Goal: Information Seeking & Learning: Learn about a topic

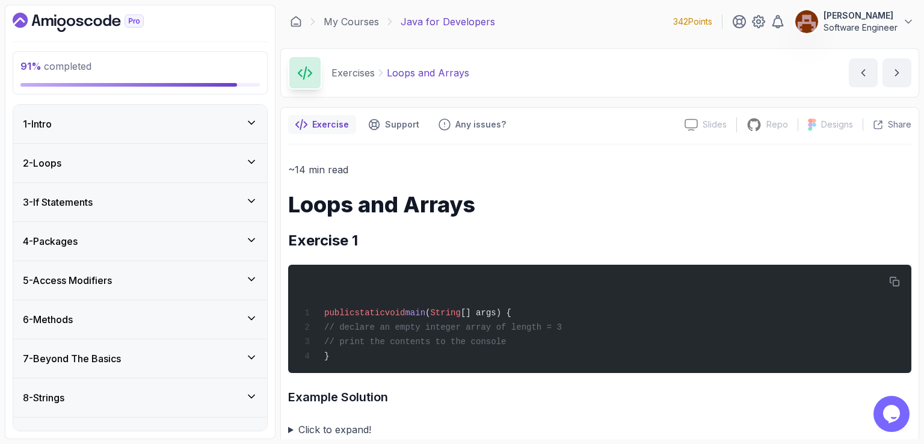
scroll to position [589, 0]
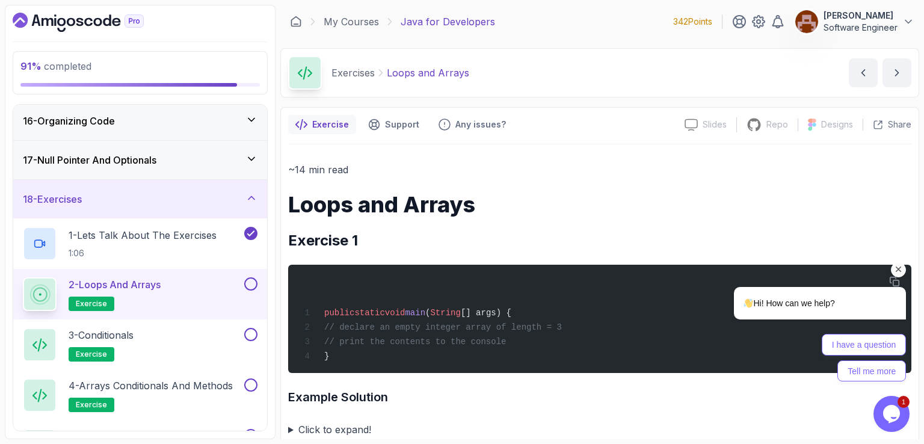
click at [901, 270] on icon "Chat attention grabber" at bounding box center [898, 269] width 11 height 11
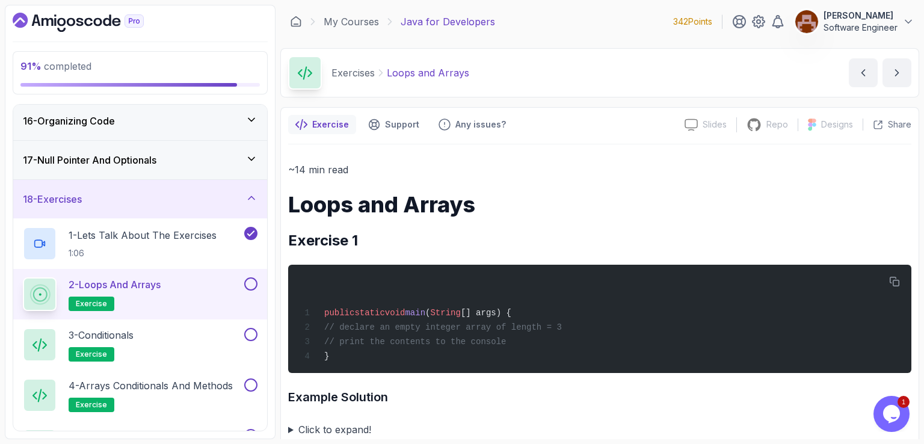
click at [553, 20] on div "My Courses Java for Developers 342 Points [PERSON_NAME] Software Engineer" at bounding box center [599, 22] width 639 height 34
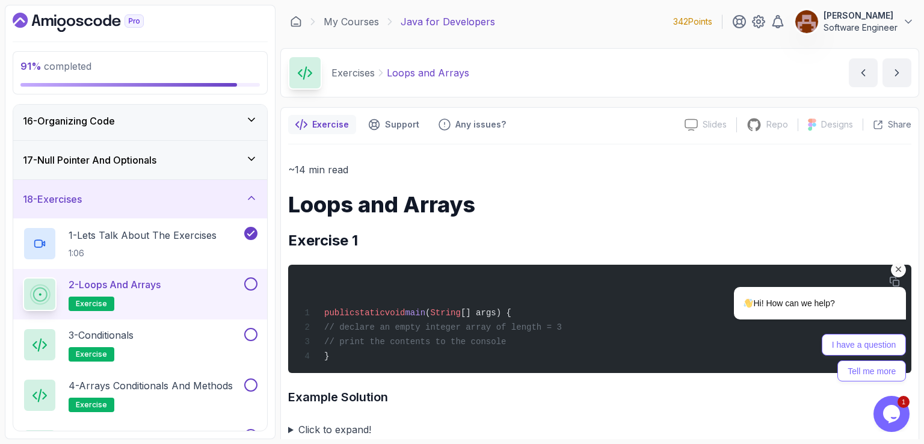
click at [565, 14] on div "My Courses Java for Developers 342 Points [PERSON_NAME] Software Engineer" at bounding box center [599, 22] width 639 height 34
drag, startPoint x: 897, startPoint y: 267, endPoint x: 1259, endPoint y: 300, distance: 363.5
click at [897, 267] on icon "Chat attention grabber" at bounding box center [898, 269] width 11 height 11
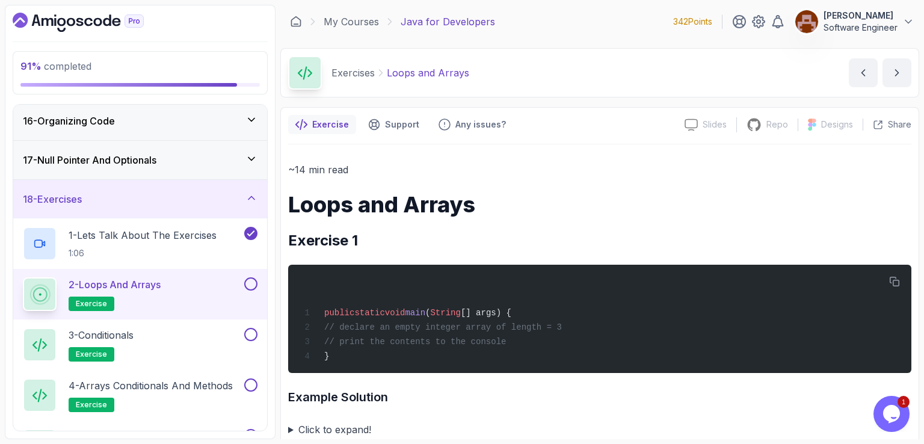
click at [554, 30] on div "My Courses Java for Developers 342 Points [PERSON_NAME] Software Engineer" at bounding box center [599, 22] width 639 height 34
click at [564, 17] on div "My Courses Java for Developers 342 Points [PERSON_NAME] Software Engineer" at bounding box center [599, 22] width 639 height 34
click at [564, 18] on div "My Courses Java for Developers 342 Points [PERSON_NAME] Software Engineer" at bounding box center [599, 22] width 639 height 34
click at [565, 20] on div "My Courses Java for Developers 342 Points [PERSON_NAME] Software Engineer" at bounding box center [599, 22] width 639 height 34
drag, startPoint x: 147, startPoint y: 248, endPoint x: 152, endPoint y: 344, distance: 95.7
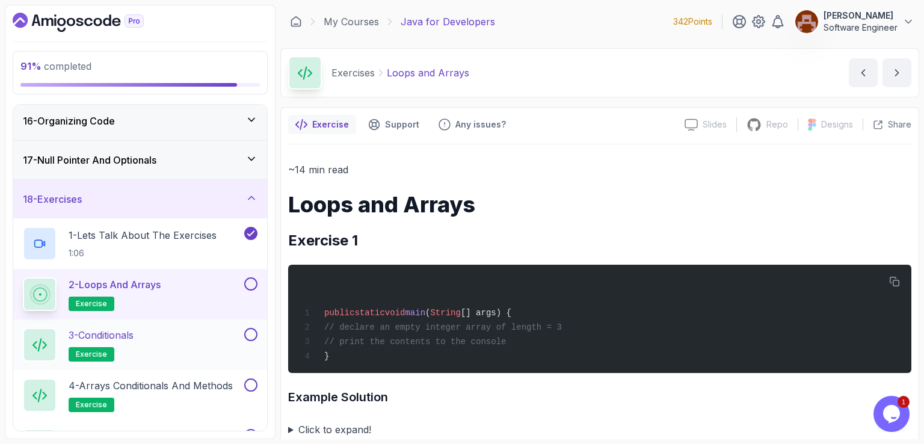
click at [161, 281] on p "2 - Loops and Arrays" at bounding box center [115, 284] width 92 height 14
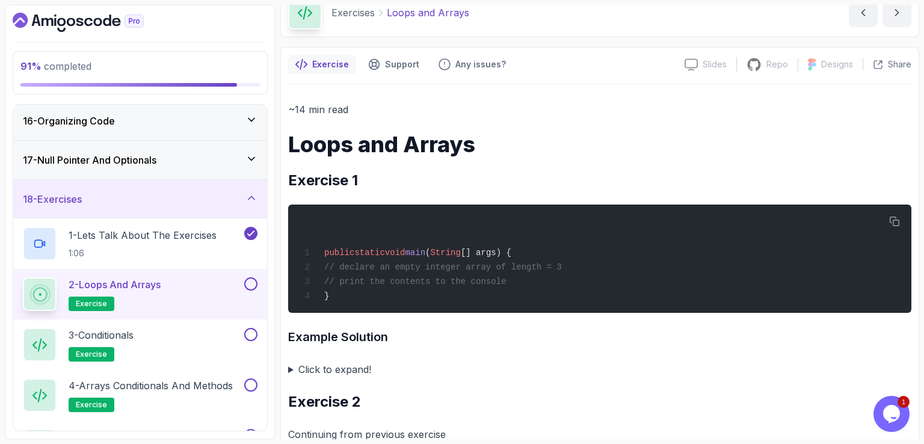
scroll to position [180, 0]
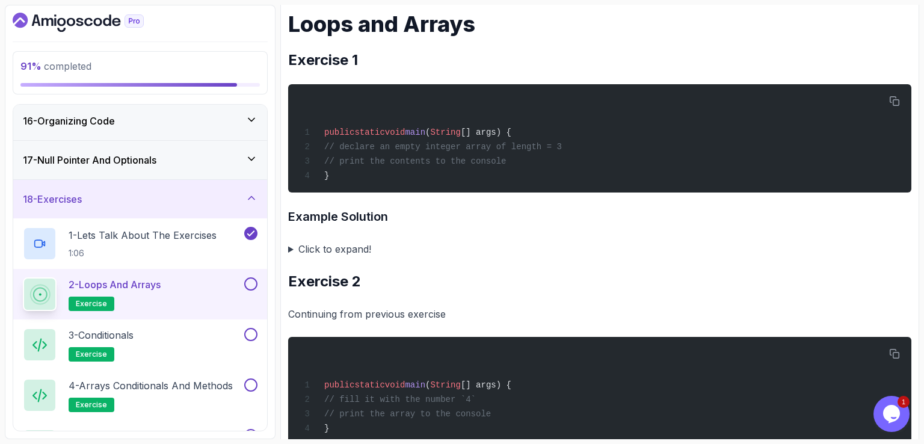
click at [290, 249] on summary "Click to expand!" at bounding box center [599, 249] width 623 height 17
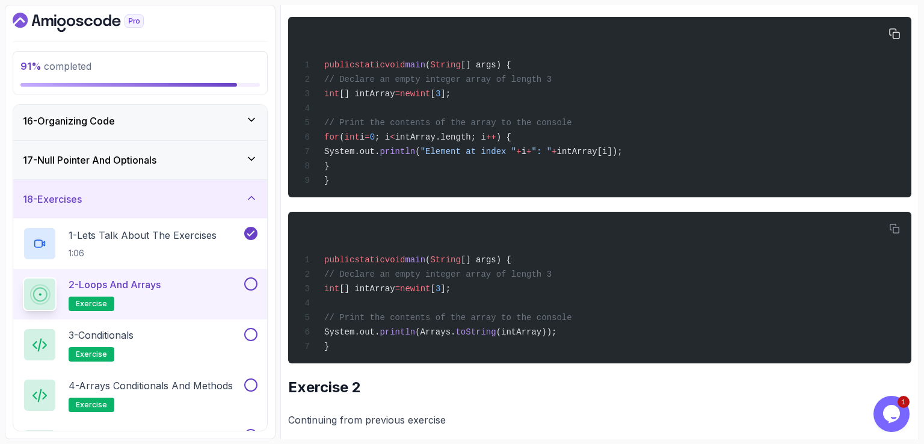
scroll to position [241, 0]
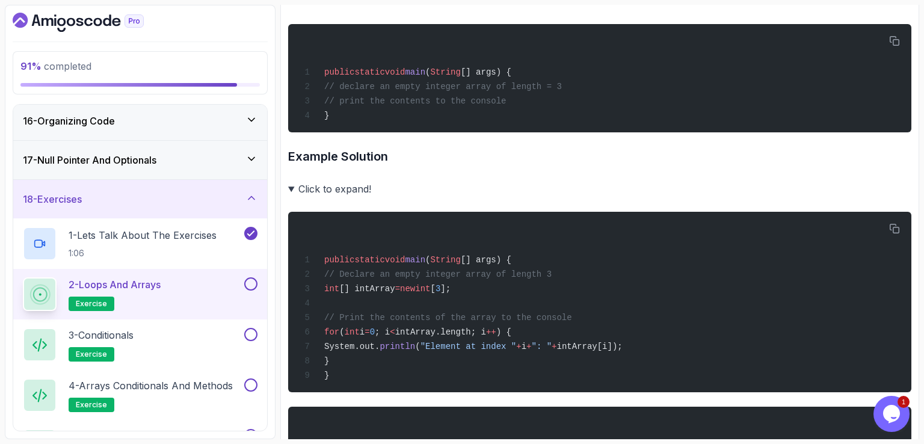
drag, startPoint x: 291, startPoint y: 188, endPoint x: 303, endPoint y: 191, distance: 12.3
click at [291, 188] on summary "Click to expand!" at bounding box center [599, 188] width 623 height 17
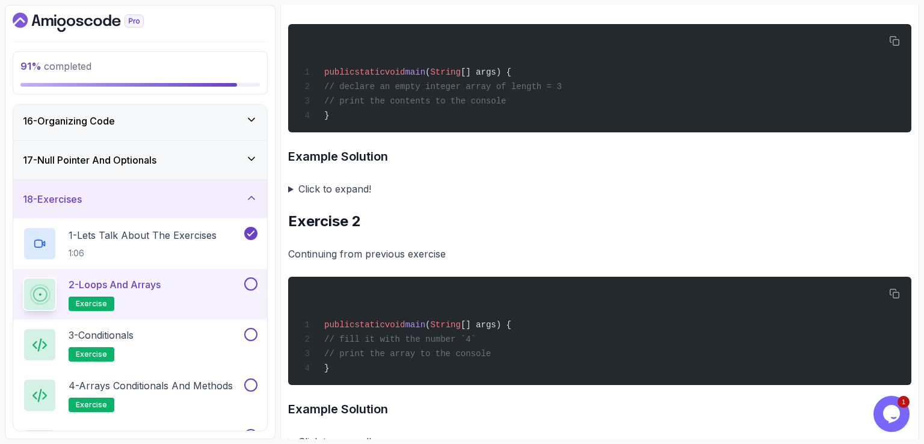
click at [498, 195] on summary "Click to expand!" at bounding box center [599, 188] width 623 height 17
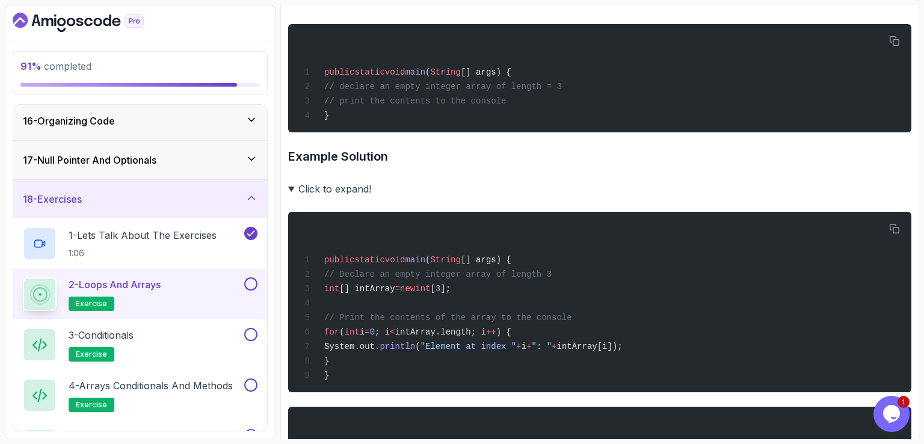
click at [295, 186] on summary "Click to expand!" at bounding box center [599, 188] width 623 height 17
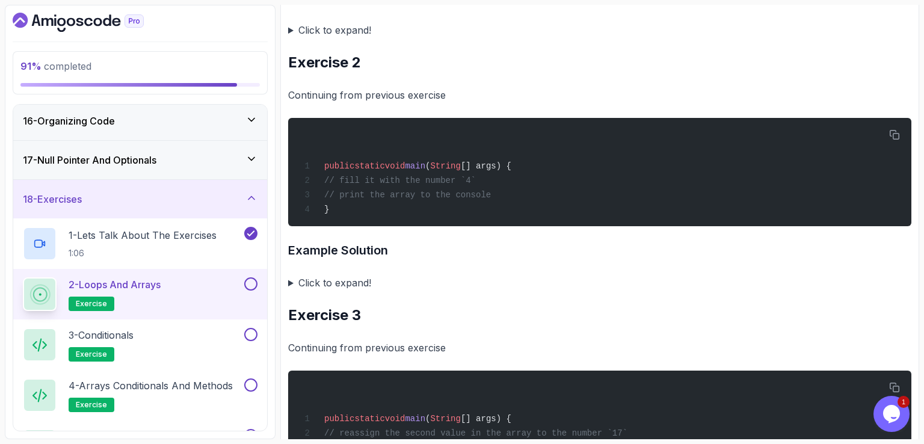
scroll to position [421, 0]
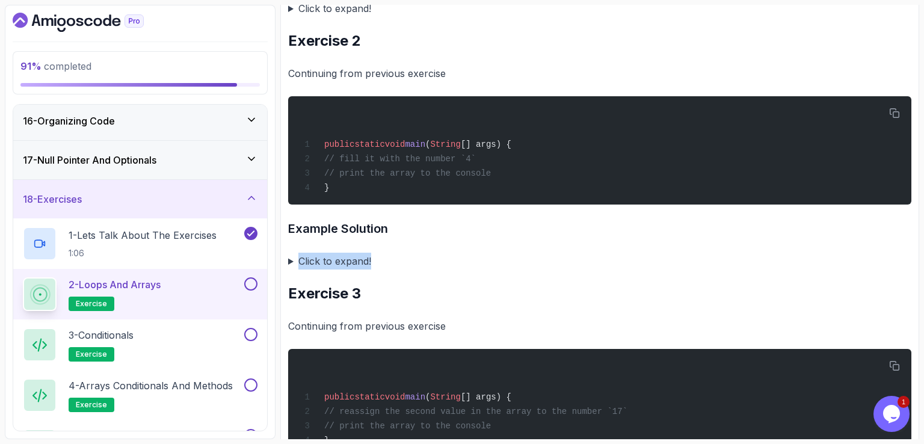
drag, startPoint x: 578, startPoint y: 211, endPoint x: 576, endPoint y: 229, distance: 18.2
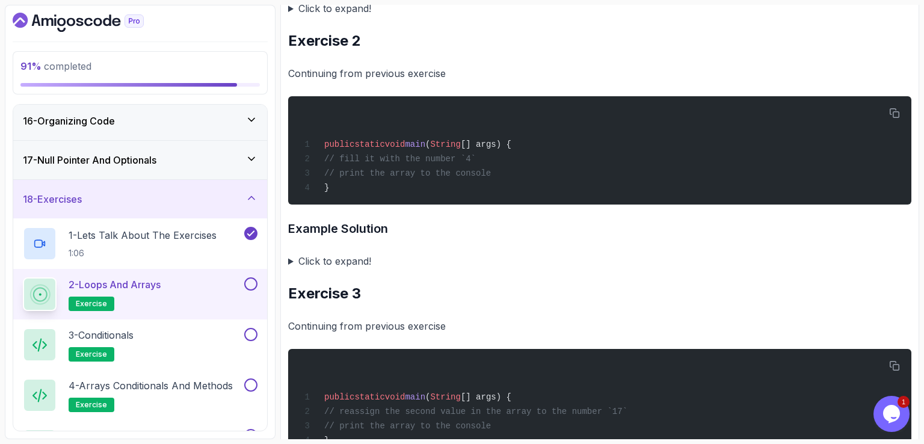
click at [294, 256] on summary "Click to expand!" at bounding box center [599, 261] width 623 height 17
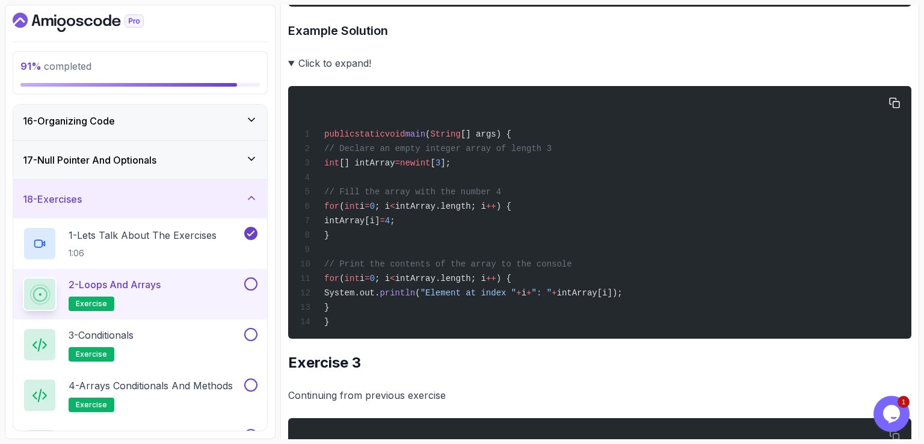
scroll to position [601, 0]
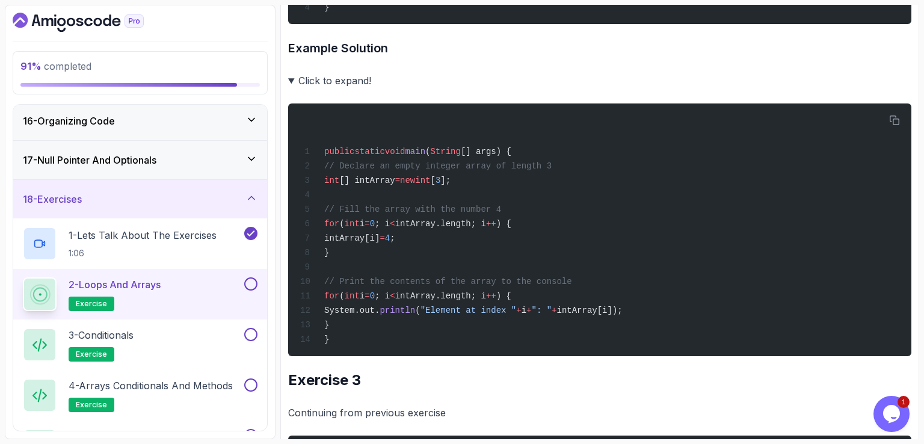
click at [279, 75] on div "91 % completed 1 - Intro 2 - Loops 3 - If Statements 4 - Packages 5 - Access Mo…" at bounding box center [462, 222] width 914 height 434
click at [290, 82] on summary "Click to expand!" at bounding box center [599, 80] width 623 height 17
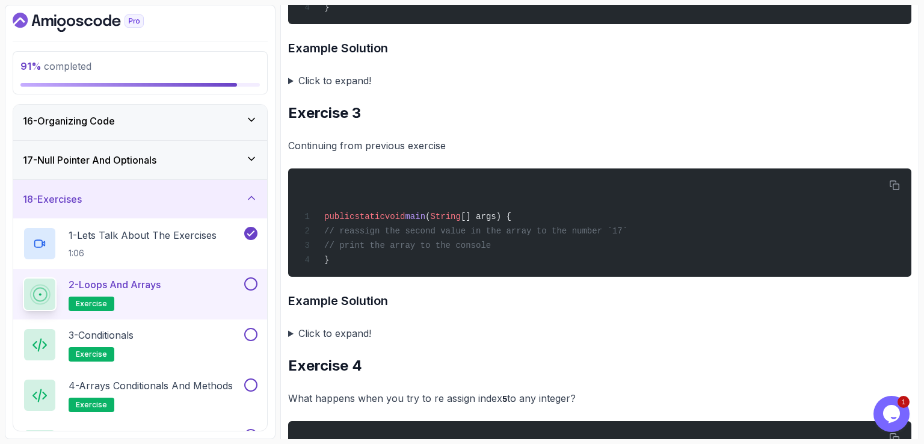
click at [636, 42] on h3 "Example Solution" at bounding box center [599, 47] width 623 height 19
click at [642, 41] on h3 "Example Solution" at bounding box center [599, 47] width 623 height 19
click at [290, 331] on summary "Click to expand!" at bounding box center [599, 333] width 623 height 17
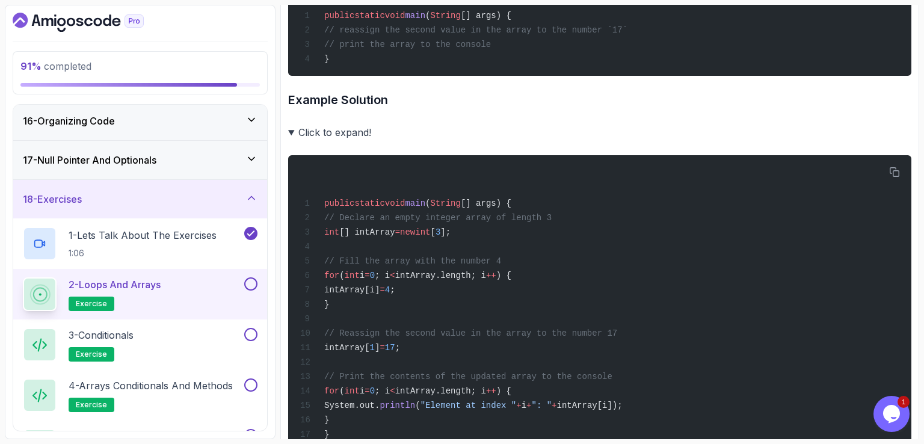
scroll to position [782, 0]
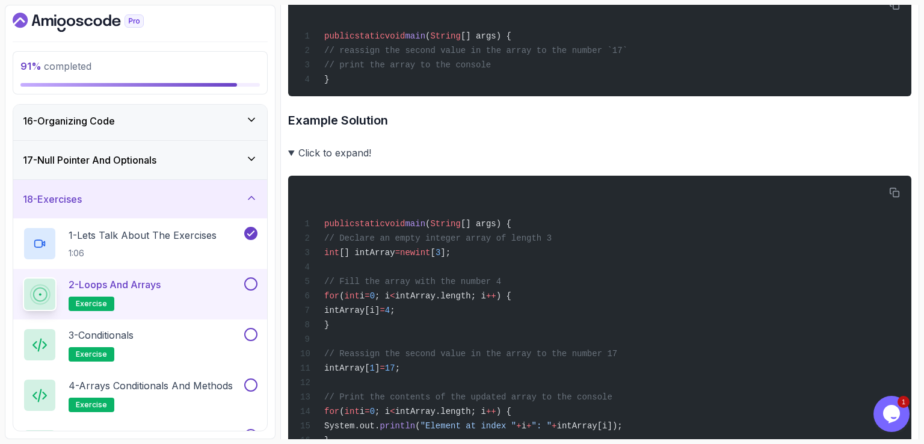
click at [293, 155] on summary "Click to expand!" at bounding box center [599, 152] width 623 height 17
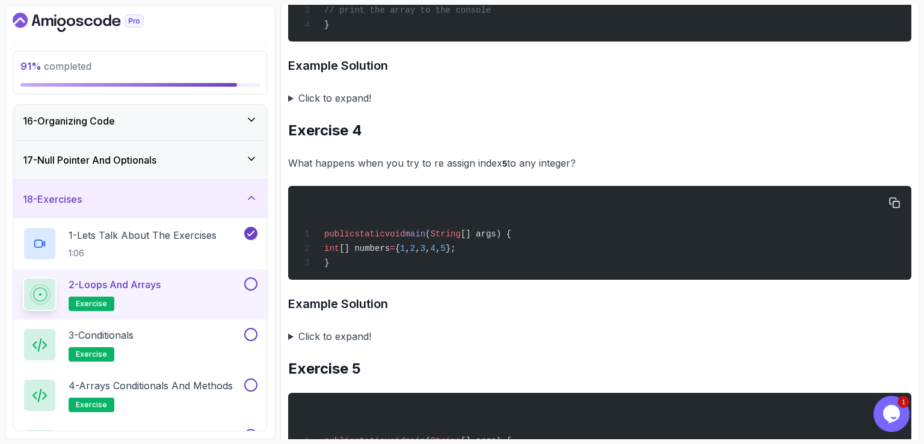
scroll to position [902, 0]
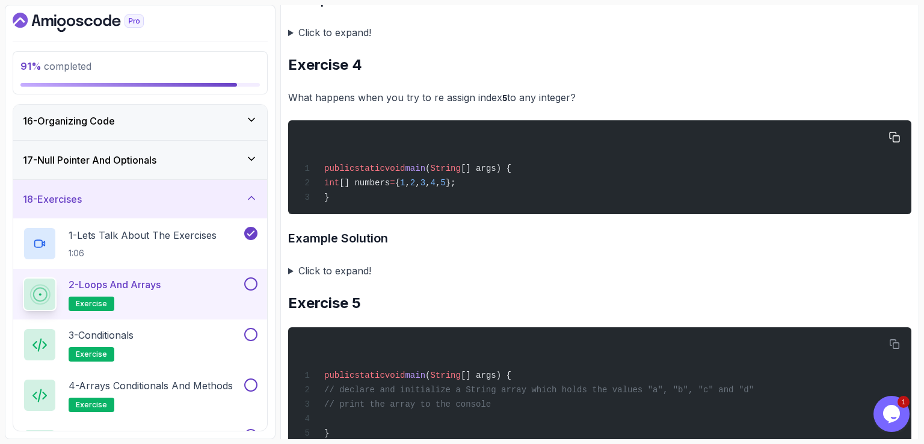
drag, startPoint x: 343, startPoint y: 183, endPoint x: 491, endPoint y: 183, distance: 147.9
click at [491, 183] on div "public static void main ( String [] args) { int [] numbers = { 1 , 2 , 3 , 4 , …" at bounding box center [600, 166] width 604 height 79
copy span "int [] numbers = { 1 , 2 , 3 , 4 , 5 };"
click at [292, 272] on summary "Click to expand!" at bounding box center [599, 270] width 623 height 17
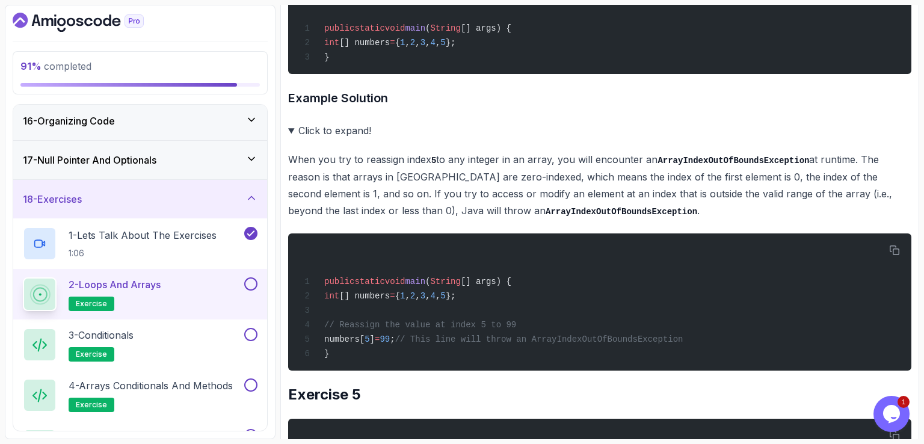
scroll to position [1022, 0]
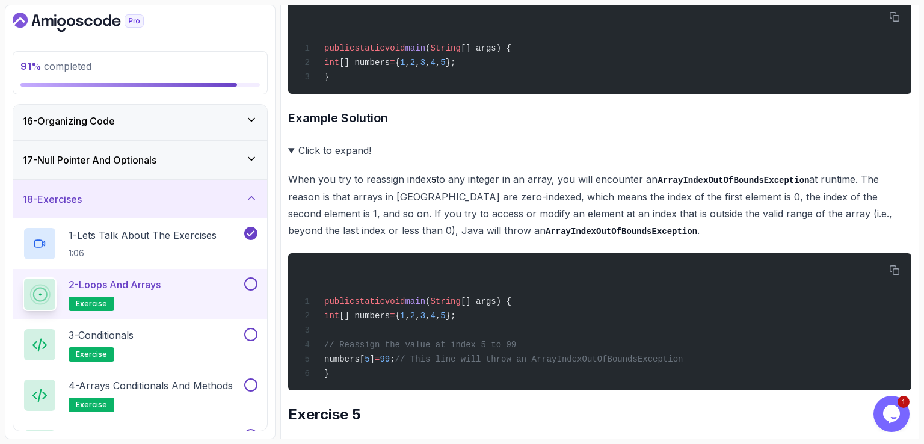
click at [293, 152] on summary "Click to expand!" at bounding box center [599, 150] width 623 height 17
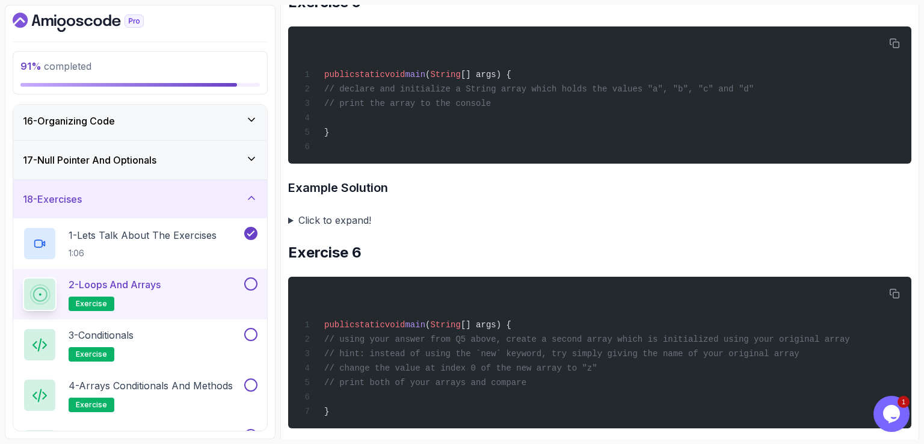
scroll to position [1143, 0]
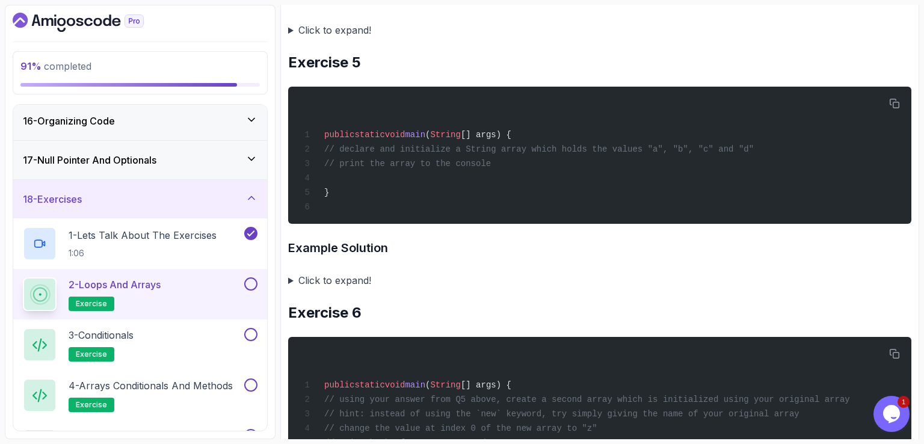
click at [289, 280] on summary "Click to expand!" at bounding box center [599, 280] width 623 height 17
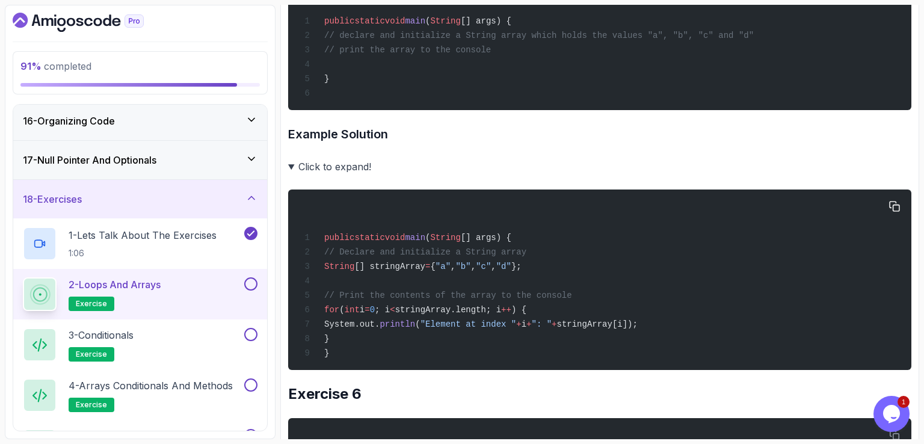
scroll to position [1263, 0]
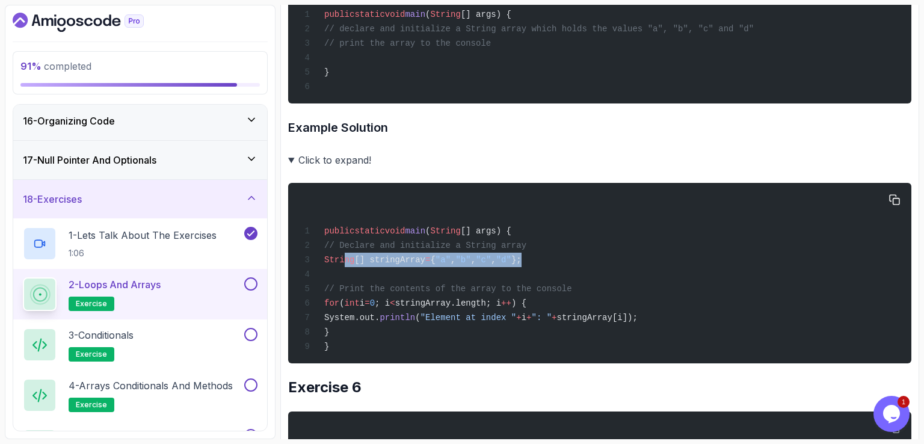
drag, startPoint x: 341, startPoint y: 258, endPoint x: 548, endPoint y: 262, distance: 207.5
click at [548, 262] on div "public static void main ( String [] args) { // Declare and initialize a String …" at bounding box center [600, 273] width 604 height 166
copy span "String [] stringArray = { "a" , "b" , "c" , "d" };"
click at [662, 265] on div "public static void main ( String [] args) { // Declare and initialize a String …" at bounding box center [600, 273] width 604 height 166
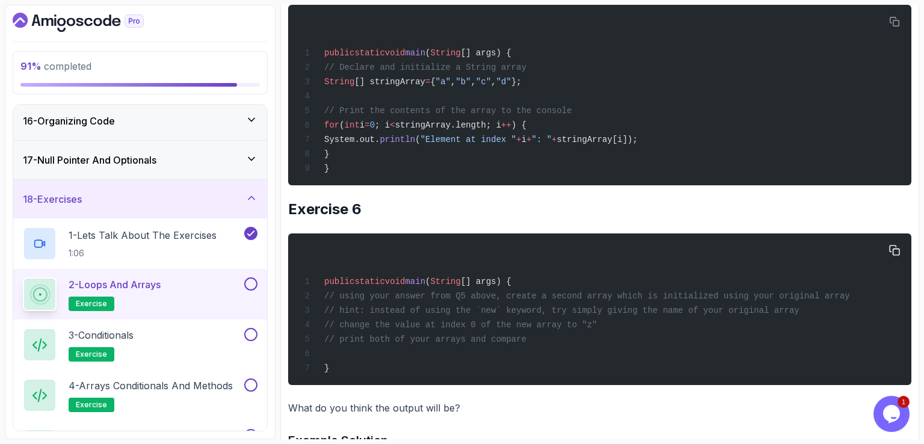
scroll to position [1323, 0]
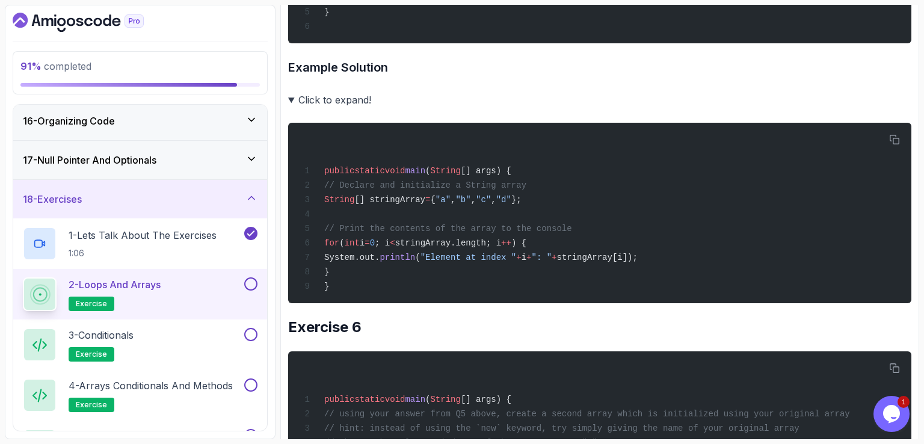
click at [291, 99] on summary "Click to expand!" at bounding box center [599, 99] width 623 height 17
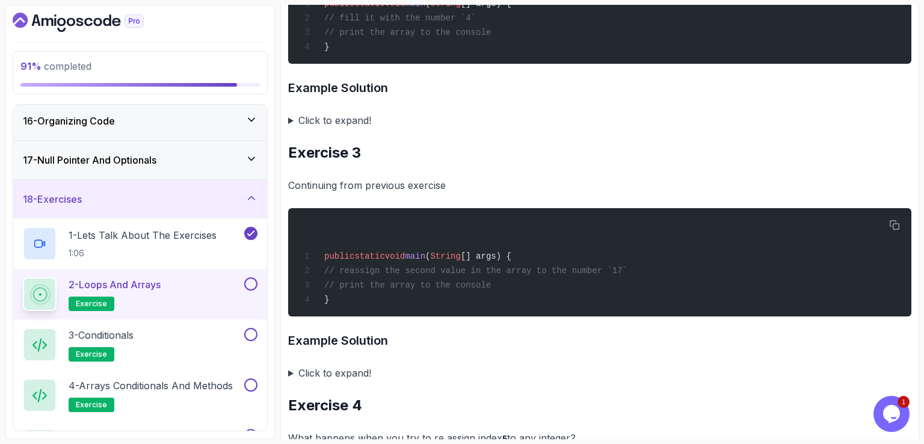
scroll to position [946, 0]
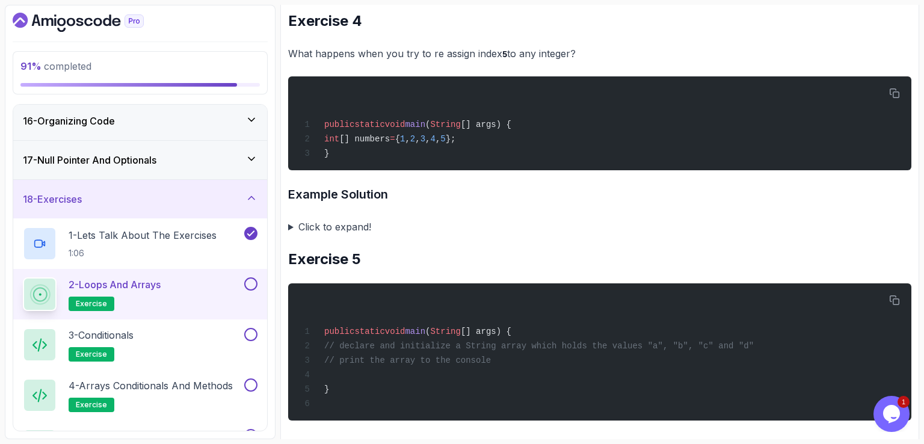
drag, startPoint x: 490, startPoint y: 191, endPoint x: 499, endPoint y: 193, distance: 8.8
click at [492, 191] on h3 "Example Solution" at bounding box center [599, 194] width 623 height 19
click at [550, 192] on h3 "Example Solution" at bounding box center [599, 194] width 623 height 19
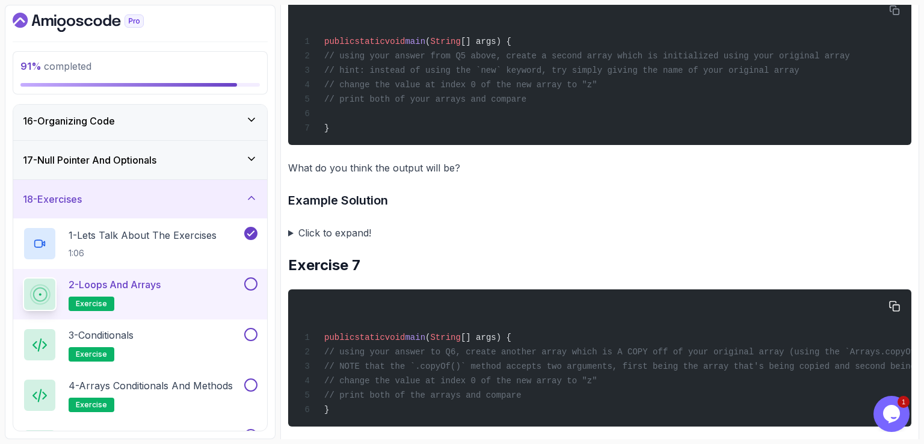
scroll to position [1487, 0]
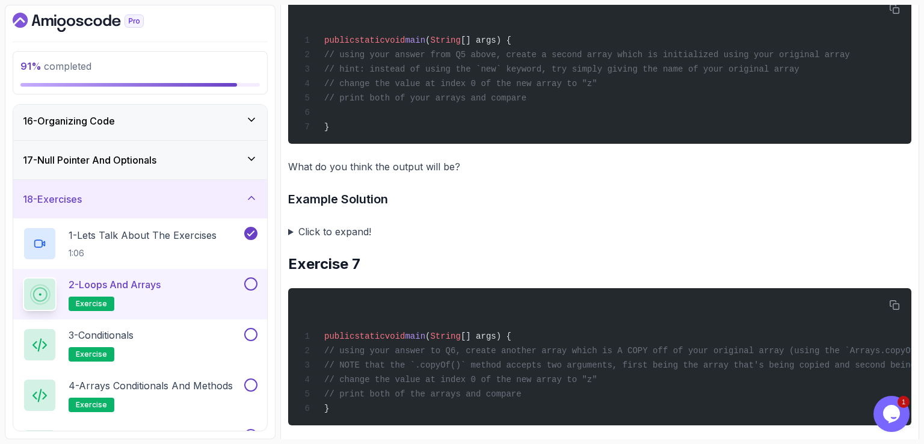
click at [289, 228] on summary "Click to expand!" at bounding box center [599, 231] width 623 height 17
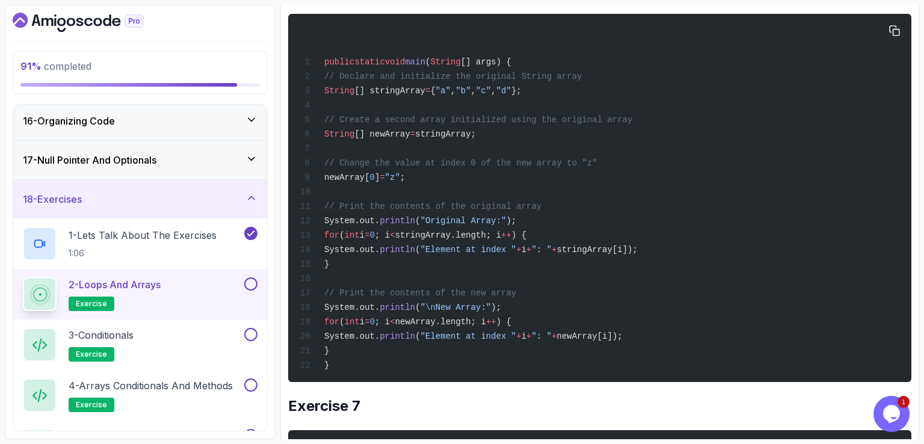
scroll to position [1607, 0]
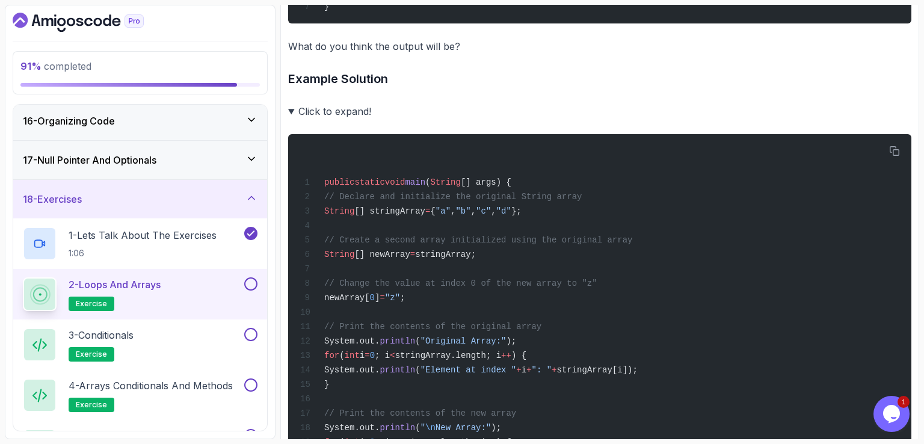
click at [293, 111] on summary "Click to expand!" at bounding box center [599, 111] width 623 height 17
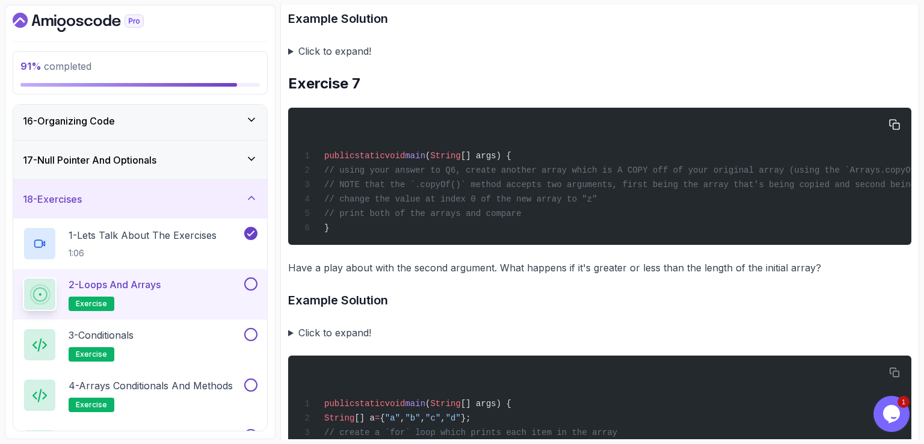
scroll to position [1547, 0]
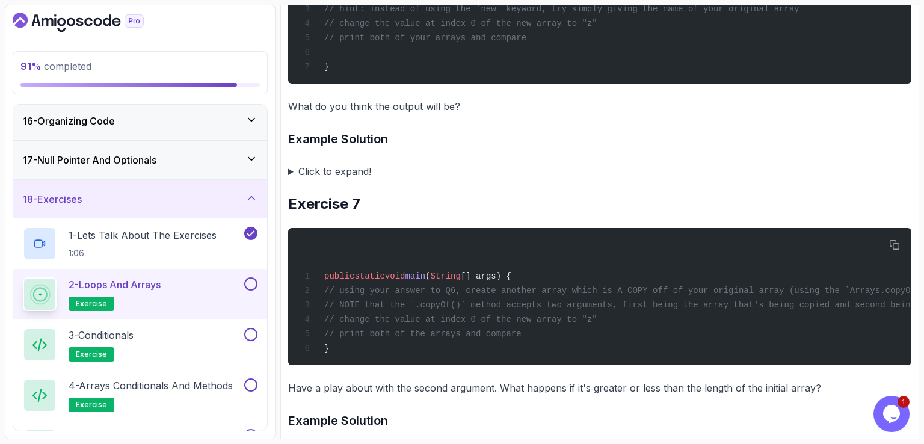
click at [640, 138] on h3 "Example Solution" at bounding box center [599, 138] width 623 height 19
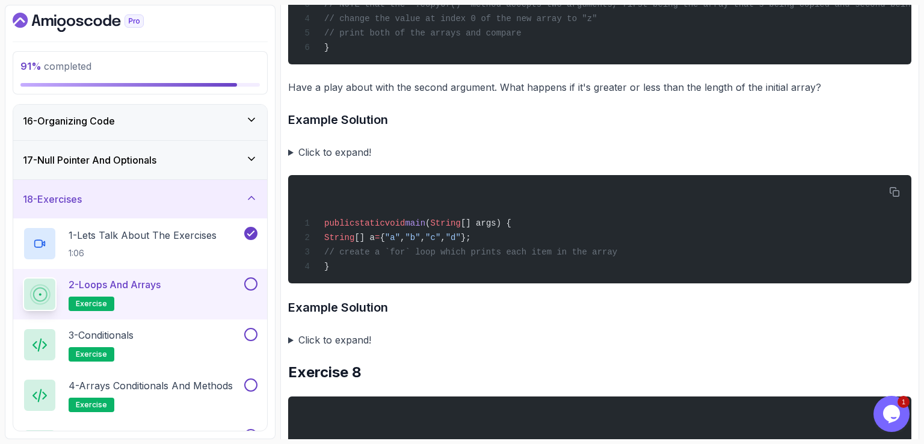
scroll to position [1788, 0]
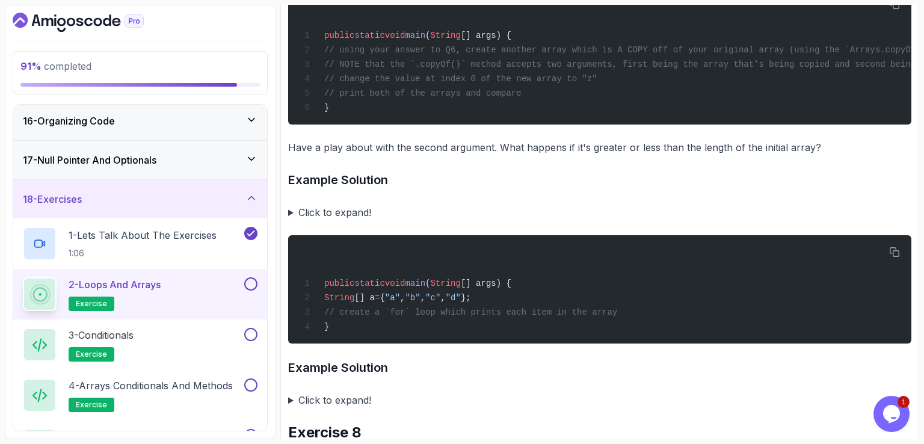
click at [292, 218] on summary "Click to expand!" at bounding box center [599, 212] width 623 height 17
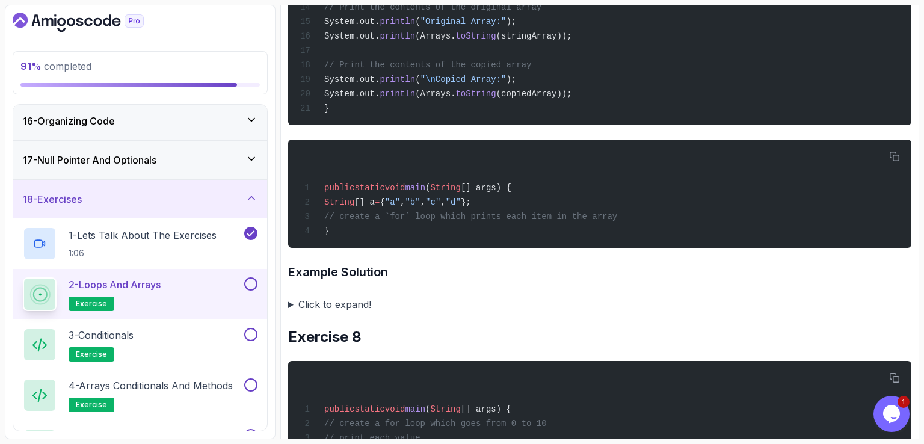
scroll to position [2269, 0]
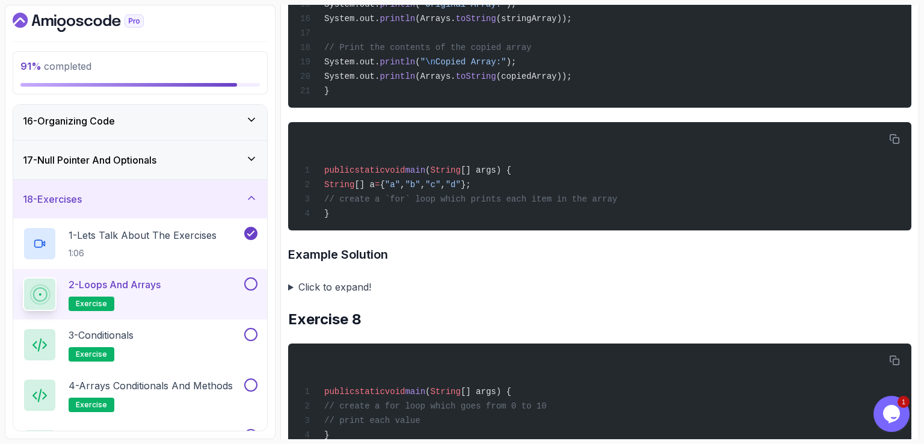
click at [291, 295] on summary "Click to expand!" at bounding box center [599, 286] width 623 height 17
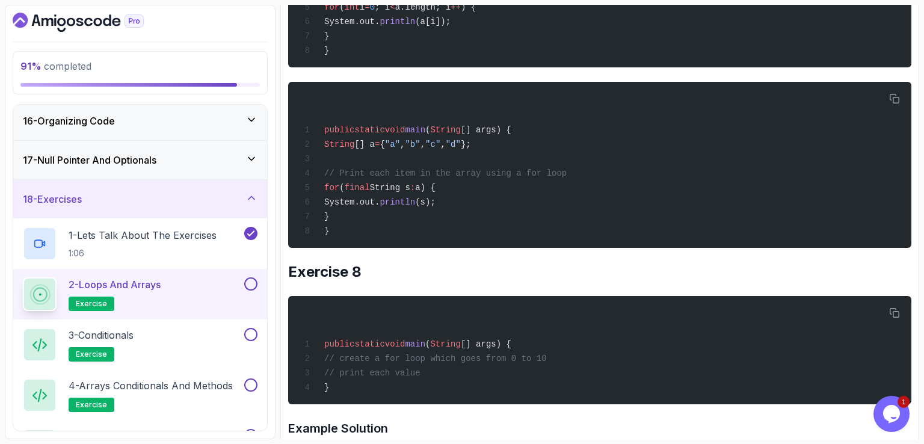
scroll to position [2509, 0]
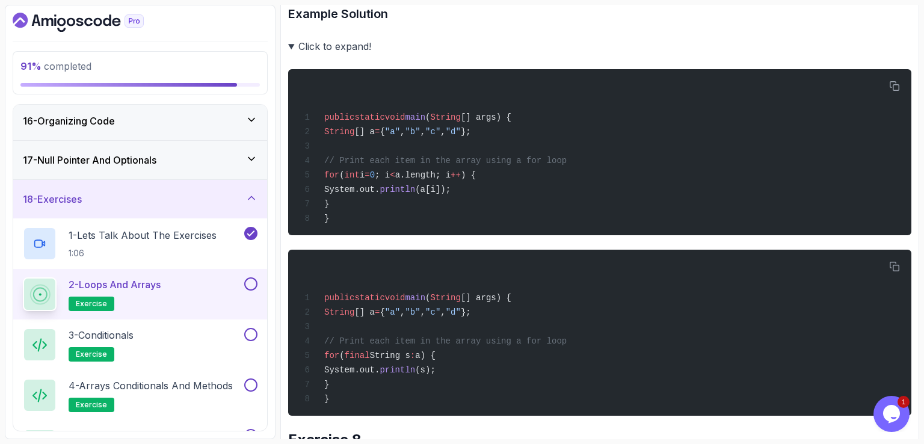
click at [290, 55] on summary "Click to expand!" at bounding box center [599, 46] width 623 height 17
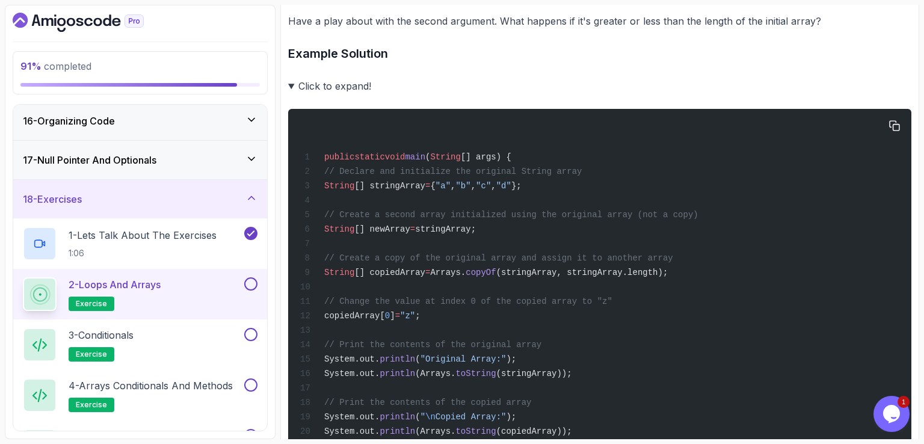
scroll to position [1848, 0]
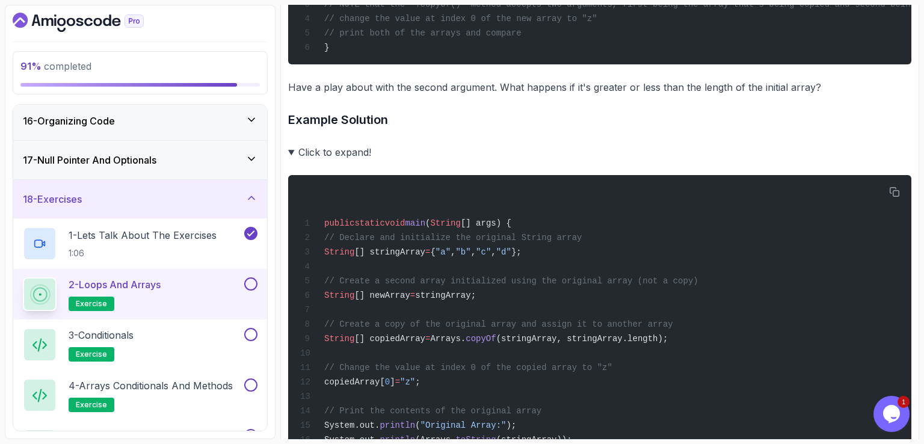
click at [292, 158] on summary "Click to expand!" at bounding box center [599, 152] width 623 height 17
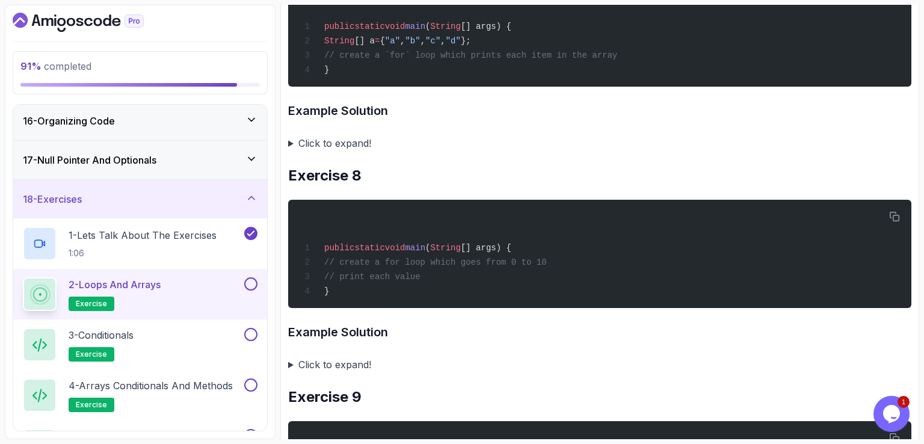
scroll to position [2165, 0]
